Goal: Navigation & Orientation: Find specific page/section

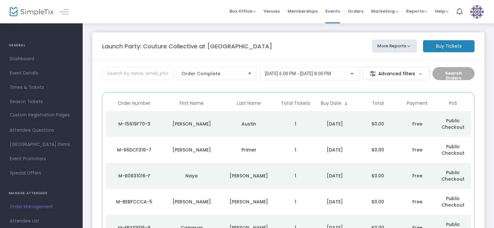
click at [335, 12] on span "Events" at bounding box center [332, 11] width 15 height 17
